Goal: Task Accomplishment & Management: Use online tool/utility

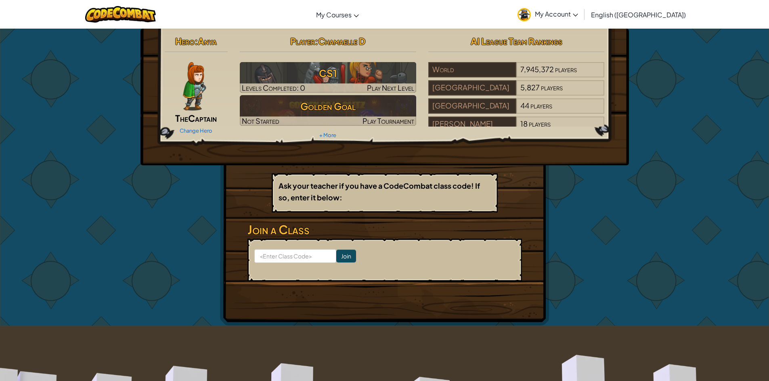
click at [281, 243] on form "Join" at bounding box center [384, 260] width 274 height 43
click at [285, 253] on input at bounding box center [295, 256] width 82 height 14
type input "WatchFarmPan"
click at [348, 256] on form "WatchFarmPan Join" at bounding box center [384, 260] width 274 height 43
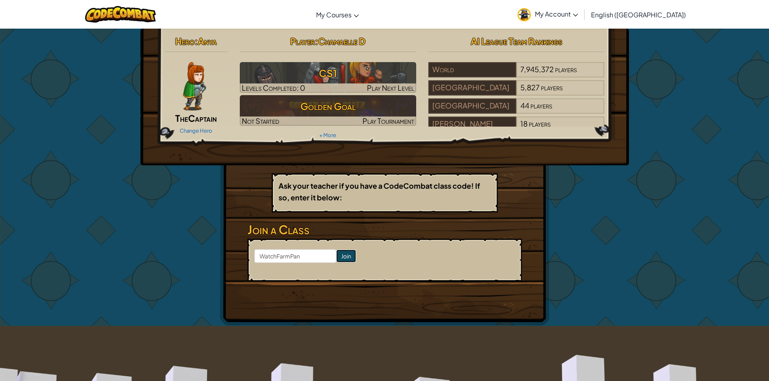
click at [336, 261] on input "Join" at bounding box center [346, 256] width 20 height 13
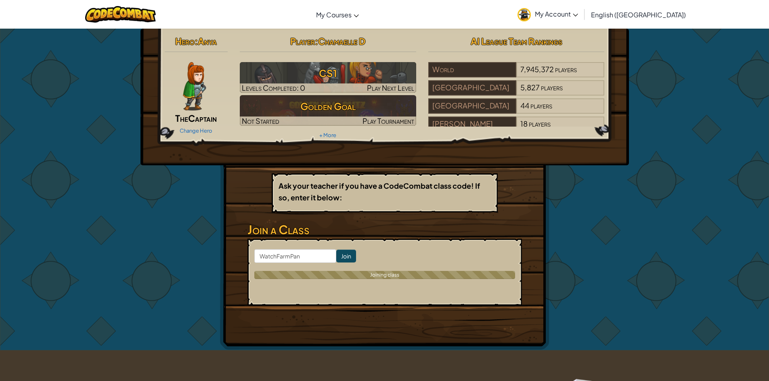
click at [337, 258] on input "Join" at bounding box center [346, 256] width 20 height 13
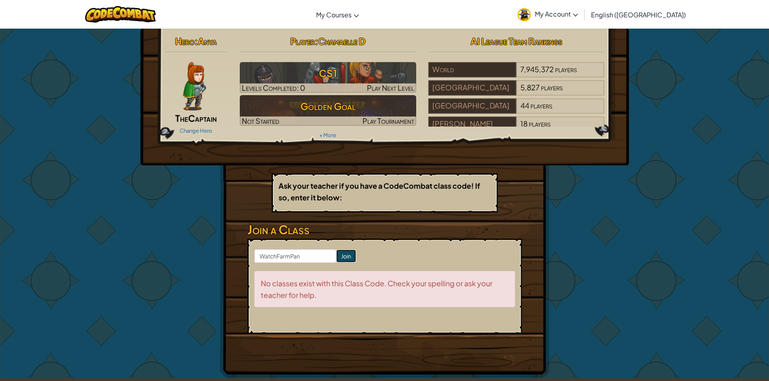
click at [337, 258] on input "Join" at bounding box center [346, 256] width 20 height 13
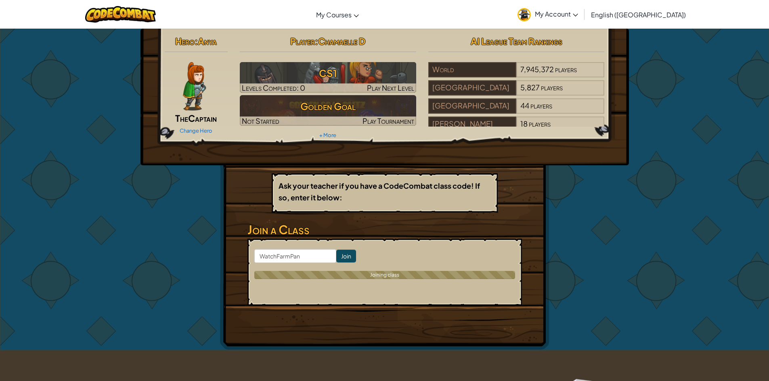
click at [337, 258] on input "Join" at bounding box center [346, 256] width 20 height 13
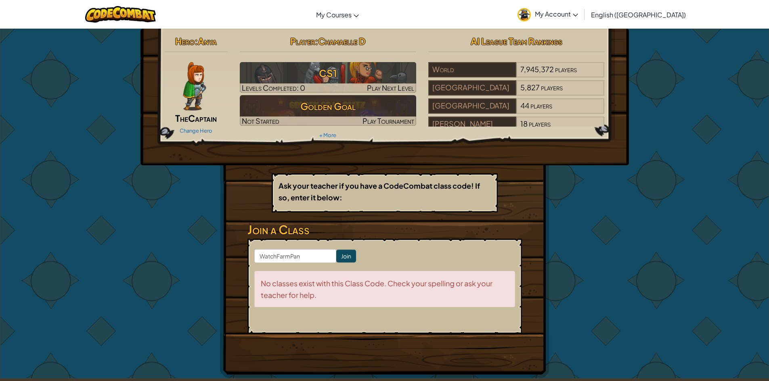
click at [337, 258] on input "Join" at bounding box center [346, 256] width 20 height 13
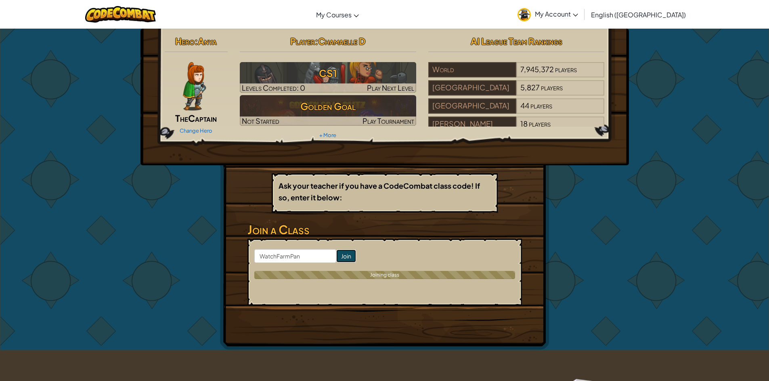
click at [337, 258] on input "Join" at bounding box center [346, 256] width 20 height 13
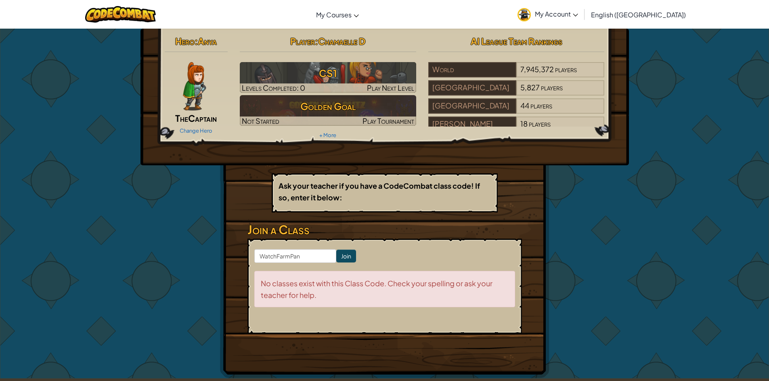
click at [350, 55] on hr at bounding box center [328, 56] width 176 height 8
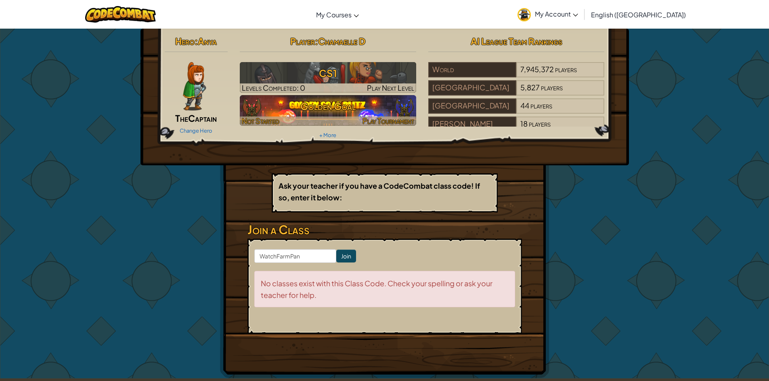
click at [344, 101] on h3 "Golden Goal" at bounding box center [328, 106] width 176 height 18
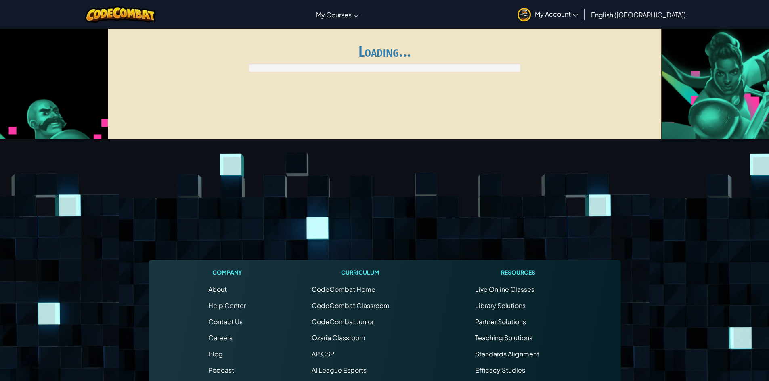
click at [344, 101] on div "Global AI League ends at [DATE] 1:59 AM Register for AI League Ladder My Matche…" at bounding box center [385, 86] width 554 height 121
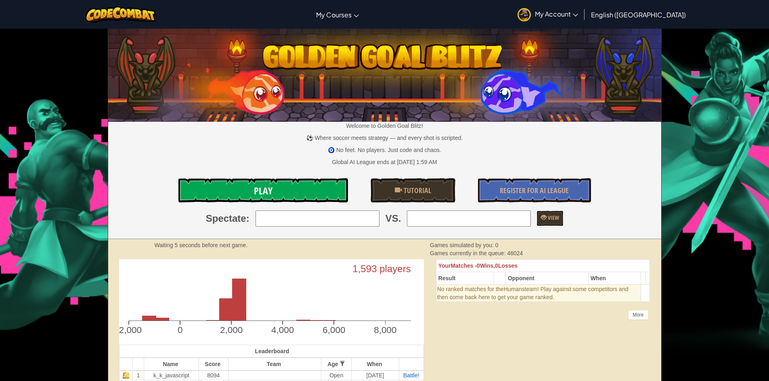
click at [305, 195] on link "Play" at bounding box center [263, 190] width 170 height 24
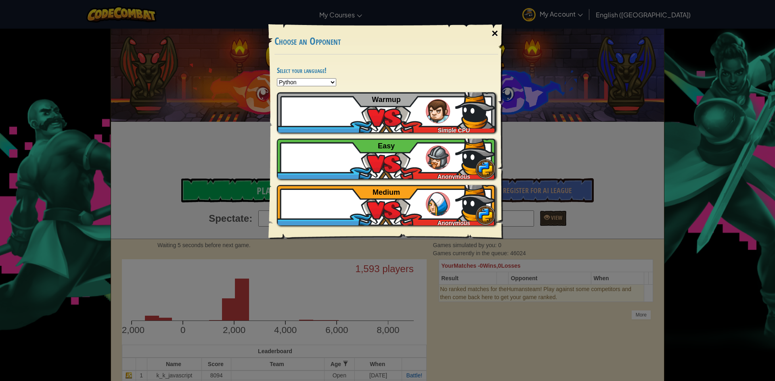
click at [495, 30] on div "×" at bounding box center [495, 33] width 19 height 23
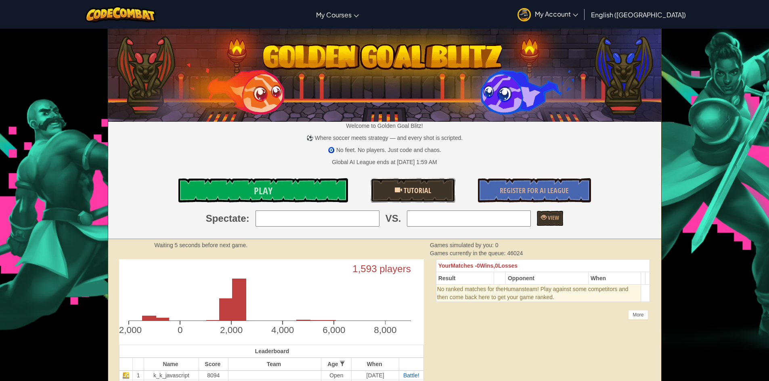
click at [421, 199] on link "Tutorial" at bounding box center [413, 190] width 85 height 24
click at [229, 186] on link "Play" at bounding box center [263, 190] width 170 height 24
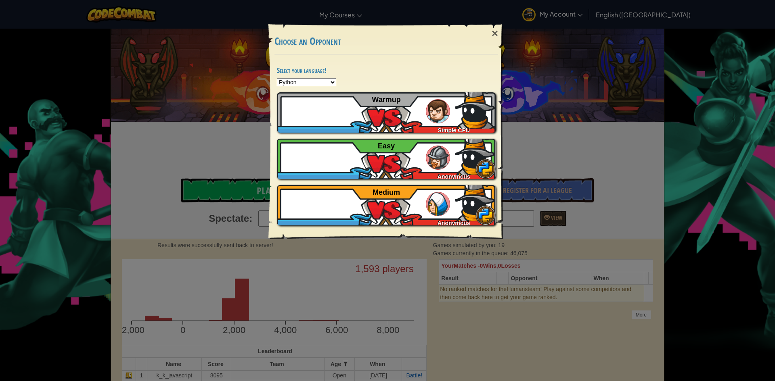
click at [325, 81] on select "Python JavaScript CoffeeScript Lua C++ Java (Experimental)" at bounding box center [306, 82] width 59 height 8
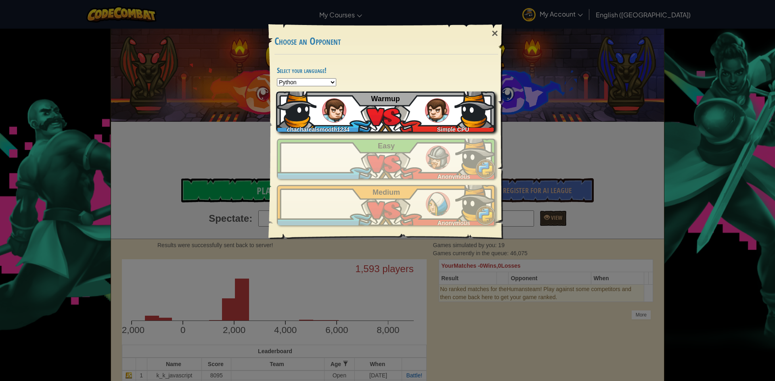
click at [352, 110] on div "chacharealsmooth1234 Simple CPU Warmup" at bounding box center [385, 112] width 219 height 40
